Goal: Task Accomplishment & Management: Complete application form

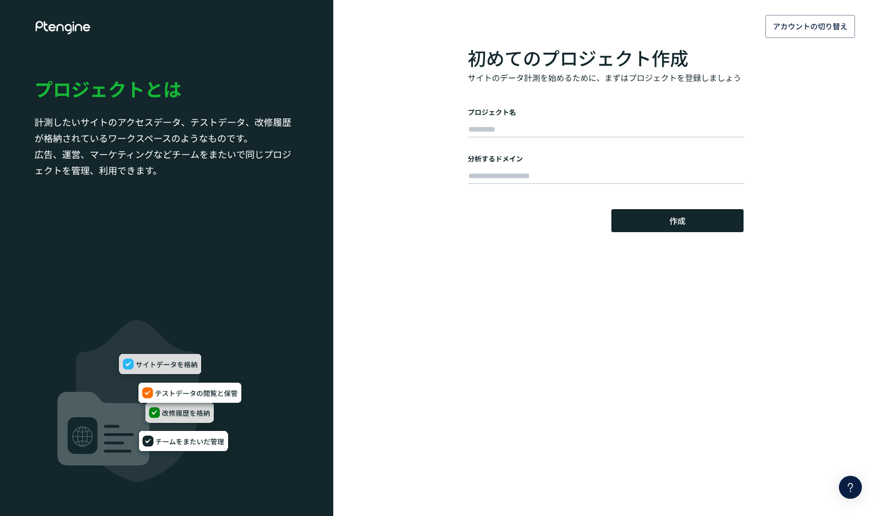
click at [853, 174] on div "アカウントの切り替え 初めてのプロジェクト作成 サイトのデータ計測を始めるために、まずはプロジェクトを登録しましょう プロジェクト名 分析するドメイン 作成 …" at bounding box center [439, 116] width 878 height 232
click at [557, 251] on body "アカウントの切り替え 初めてのプロジェクト作成 サイトのデータ計測を始めるために、まずはプロジェクトを登録しましょう プロジェクト名 分析するドメイン 作成 …" at bounding box center [439, 258] width 878 height 516
click at [527, 126] on input "text" at bounding box center [607, 130] width 276 height 16
type input "**********"
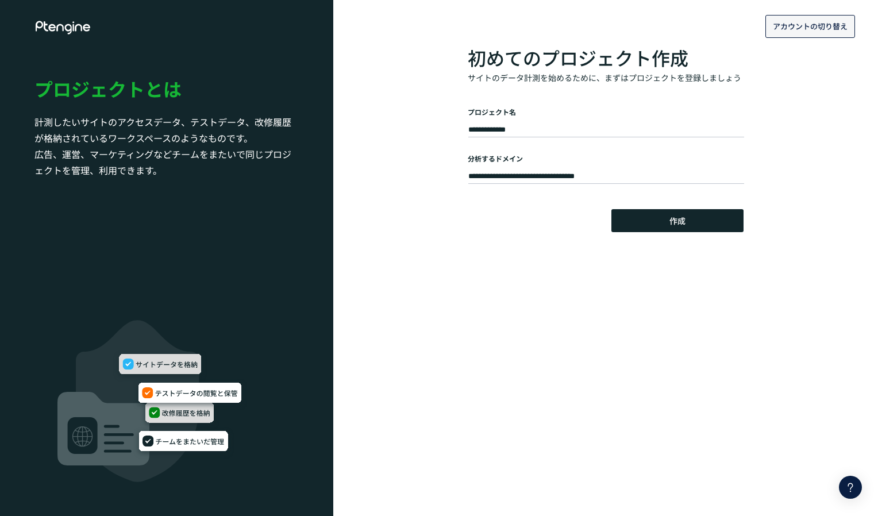
click at [800, 34] on span "アカウントの切り替え" at bounding box center [810, 26] width 75 height 18
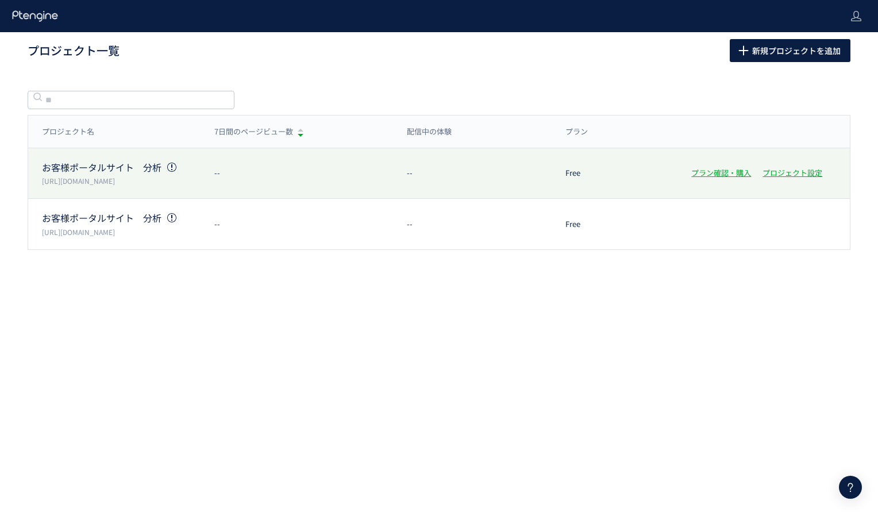
click at [124, 173] on p "お客様ポータルサイト　分析" at bounding box center [121, 167] width 159 height 13
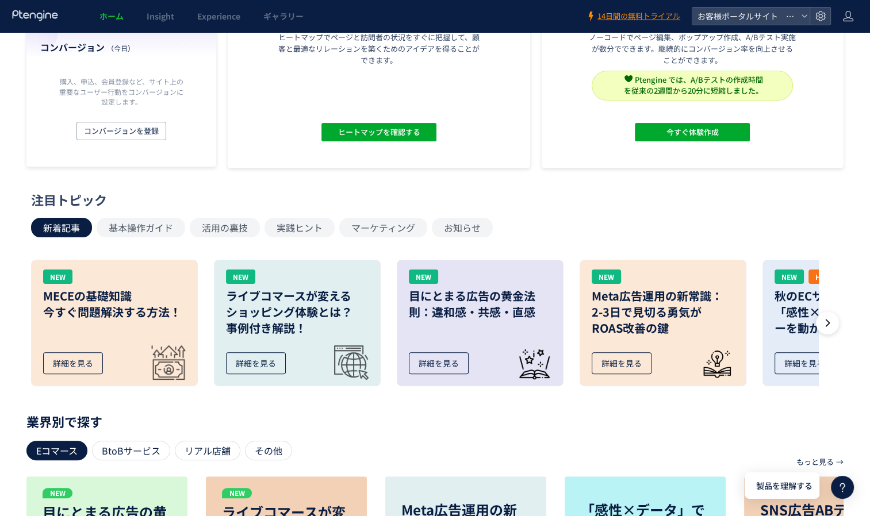
scroll to position [57, 0]
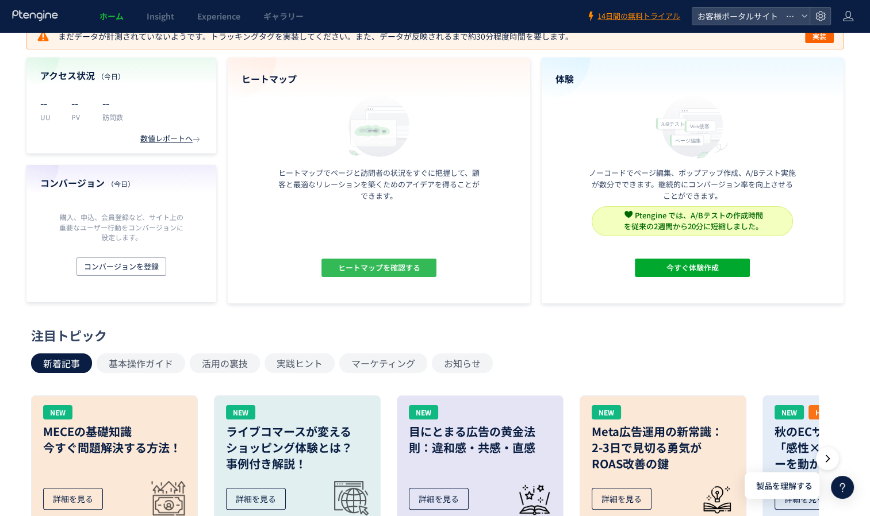
click at [370, 266] on span "ヒートマップを確認する" at bounding box center [378, 268] width 82 height 18
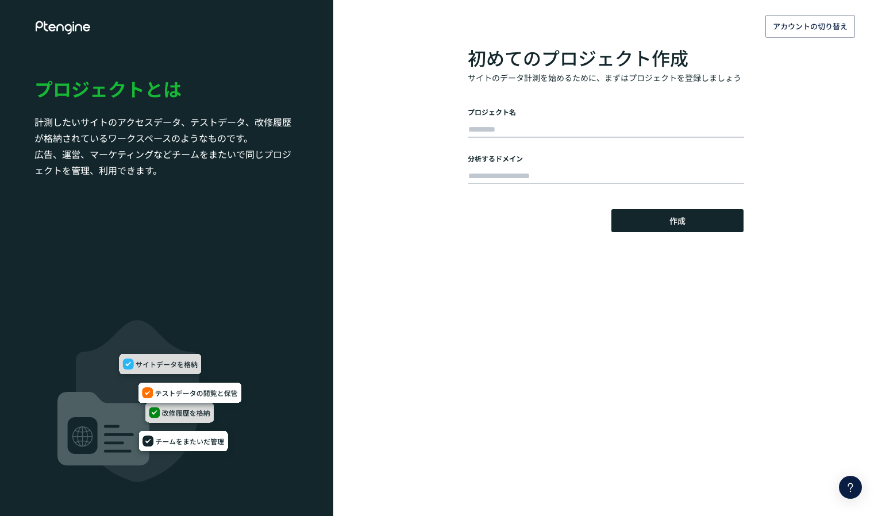
click at [557, 128] on input "text" at bounding box center [607, 130] width 276 height 16
type input "**********"
click at [639, 215] on button "作成" at bounding box center [678, 220] width 132 height 23
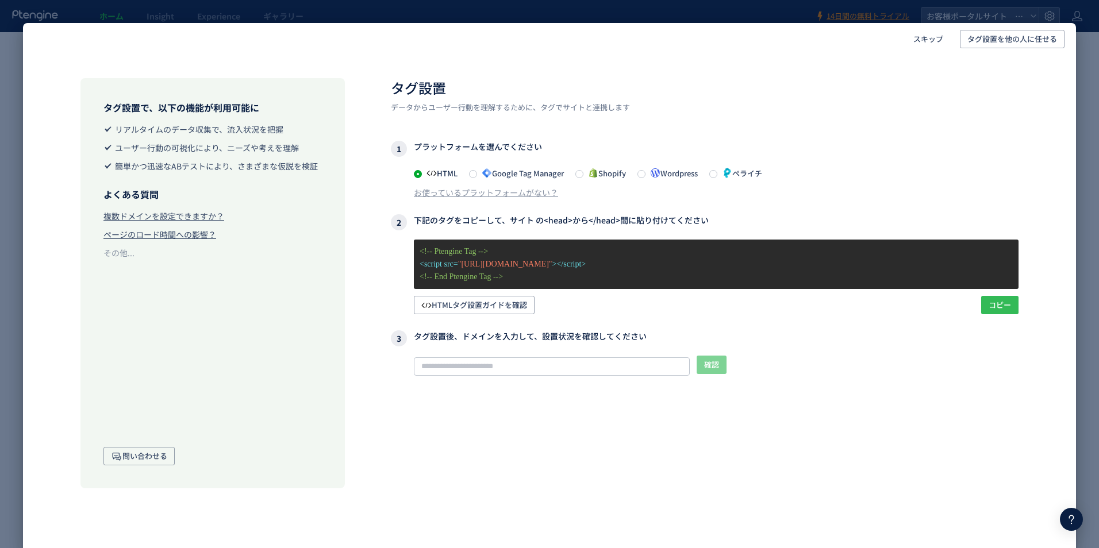
click at [878, 313] on span "コピー" at bounding box center [1000, 305] width 22 height 18
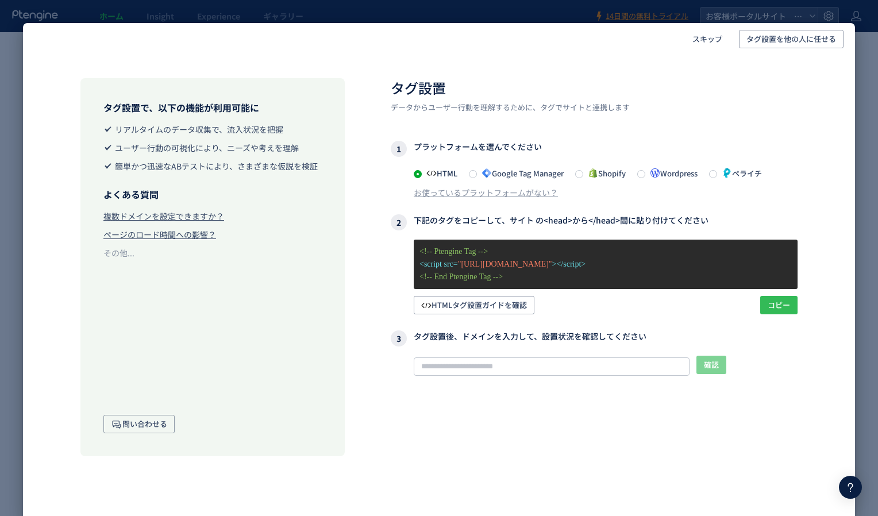
click at [767, 309] on button "コピー" at bounding box center [779, 305] width 37 height 18
click at [784, 303] on span "コピー" at bounding box center [779, 305] width 22 height 18
drag, startPoint x: 784, startPoint y: 303, endPoint x: 765, endPoint y: 358, distance: 58.4
click at [765, 358] on div "確認" at bounding box center [606, 366] width 384 height 20
click at [776, 304] on span "コピー" at bounding box center [779, 305] width 22 height 18
